Goal: Task Accomplishment & Management: Use online tool/utility

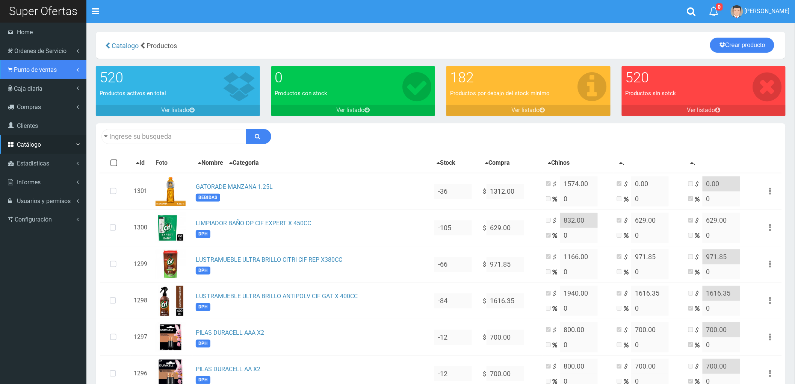
click at [20, 69] on span "Punto de ventas" at bounding box center [35, 69] width 43 height 7
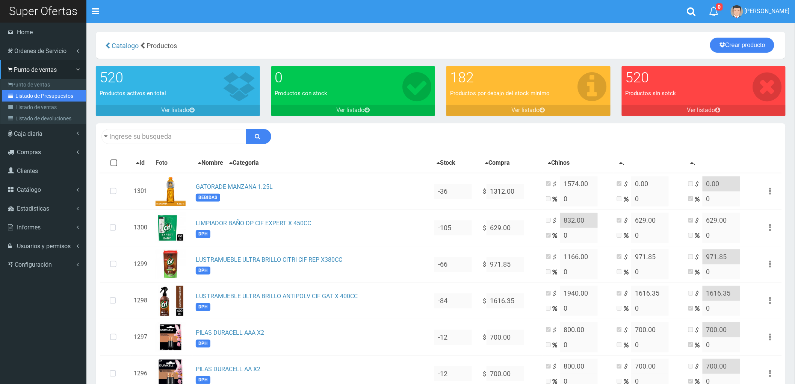
click at [14, 95] on icon at bounding box center [12, 95] width 8 height 5
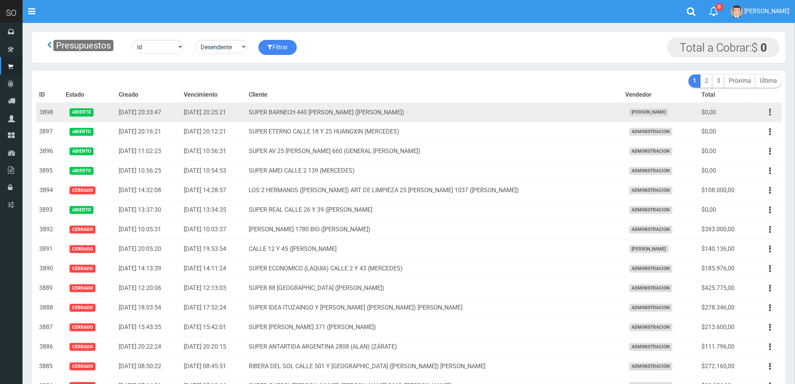
click at [772, 111] on button "button" at bounding box center [770, 112] width 17 height 13
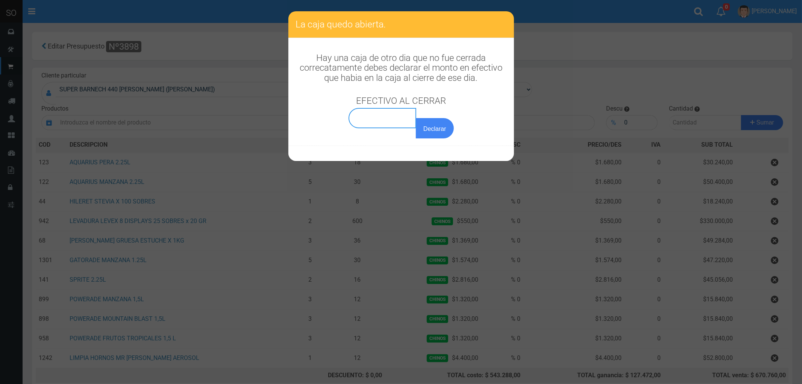
type input "0,00"
click at [381, 121] on input "0,00" at bounding box center [382, 118] width 68 height 20
